Goal: Ask a question: Seek information or help from site administrators or community

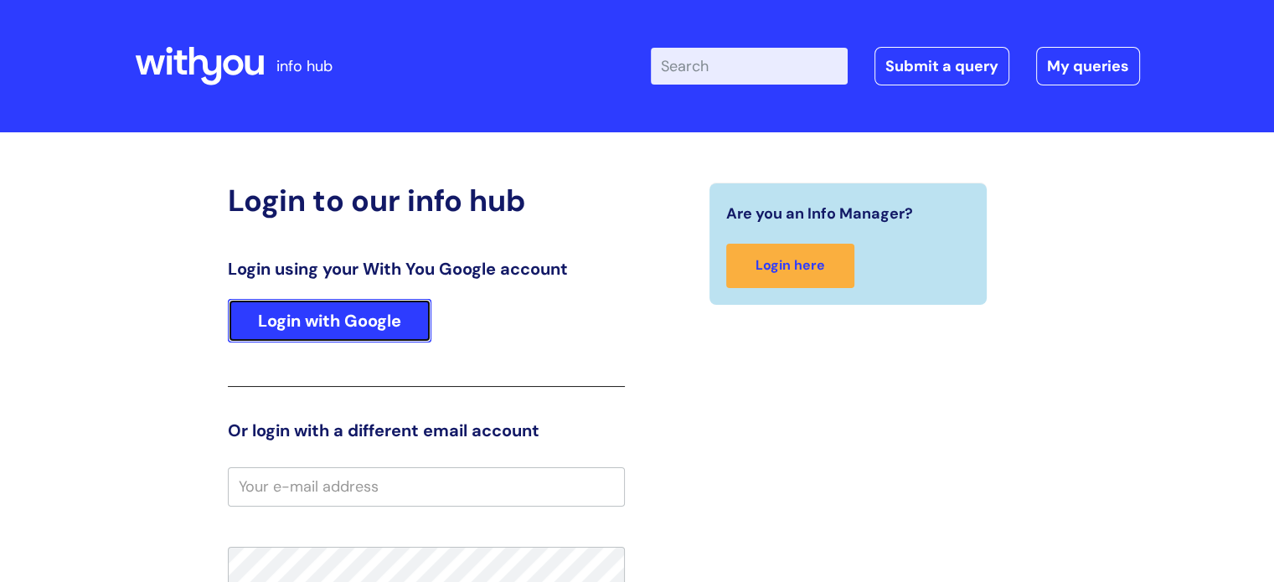
click at [352, 324] on link "Login with Google" at bounding box center [330, 321] width 204 height 44
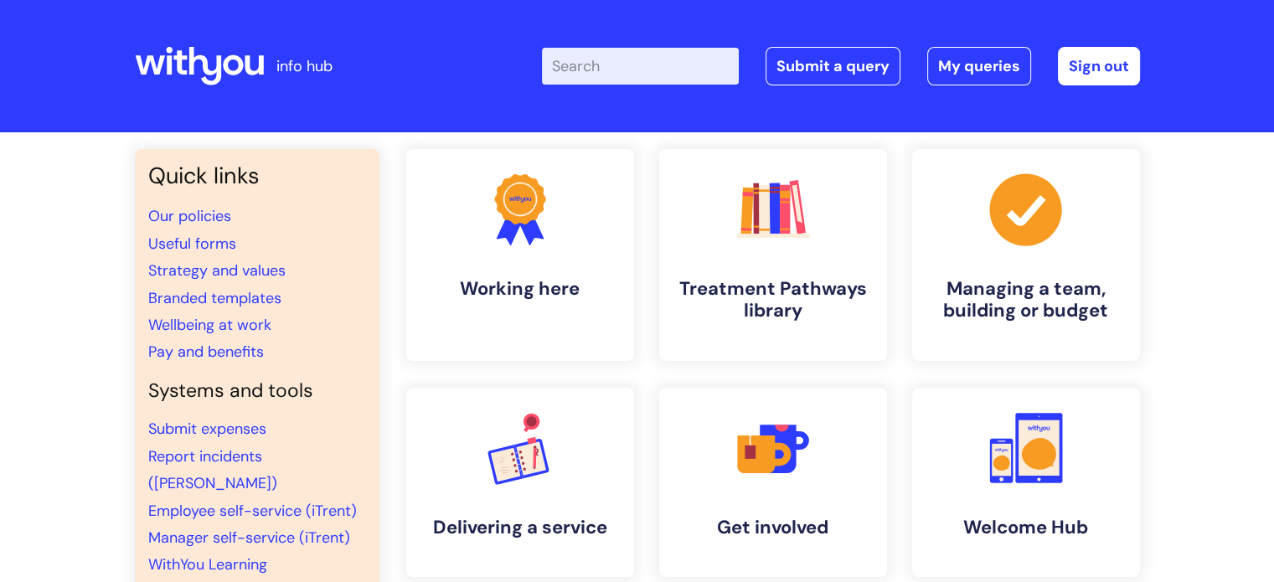
click at [608, 64] on input "Enter your search term here..." at bounding box center [640, 66] width 197 height 37
type input "pay"
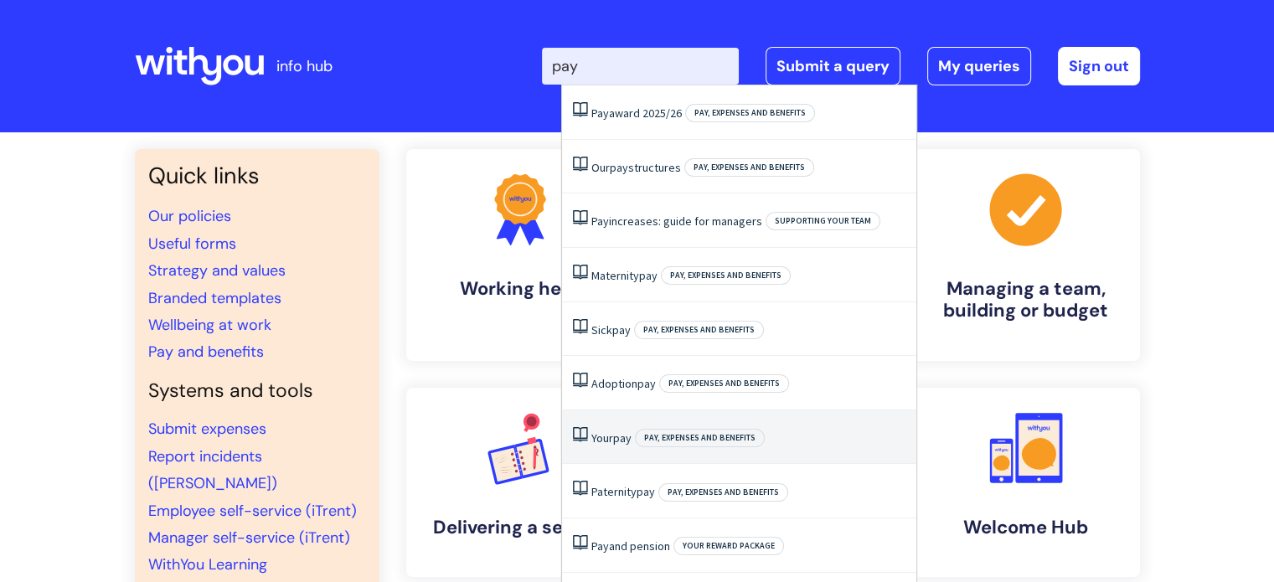
click at [617, 435] on span "pay" at bounding box center [622, 438] width 18 height 15
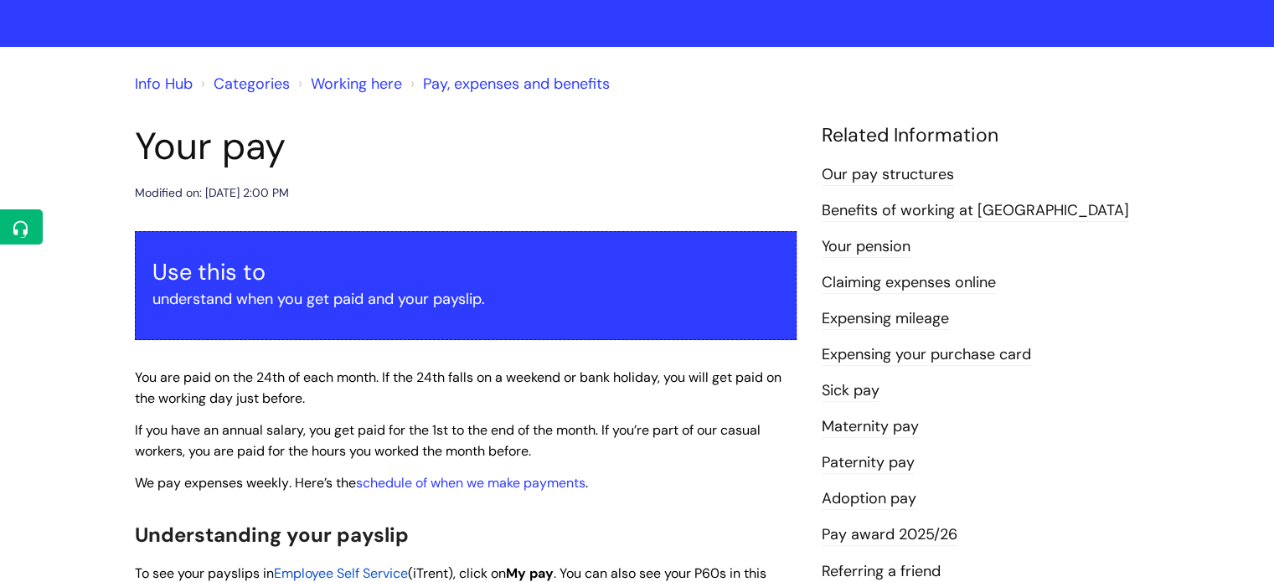
scroll to position [87, 0]
